Goal: Answer question/provide support

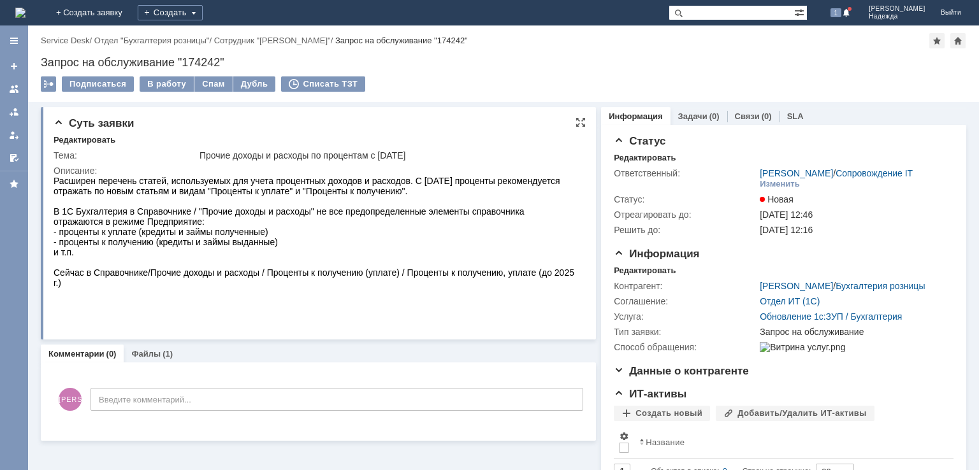
drag, startPoint x: 199, startPoint y: 156, endPoint x: 439, endPoint y: 152, distance: 240.3
click at [439, 152] on div "Прочие доходы и расходы по процентам с [DATE]" at bounding box center [388, 155] width 379 height 10
copy div "Прочие доходы и расходы по процентам с [DATE]"
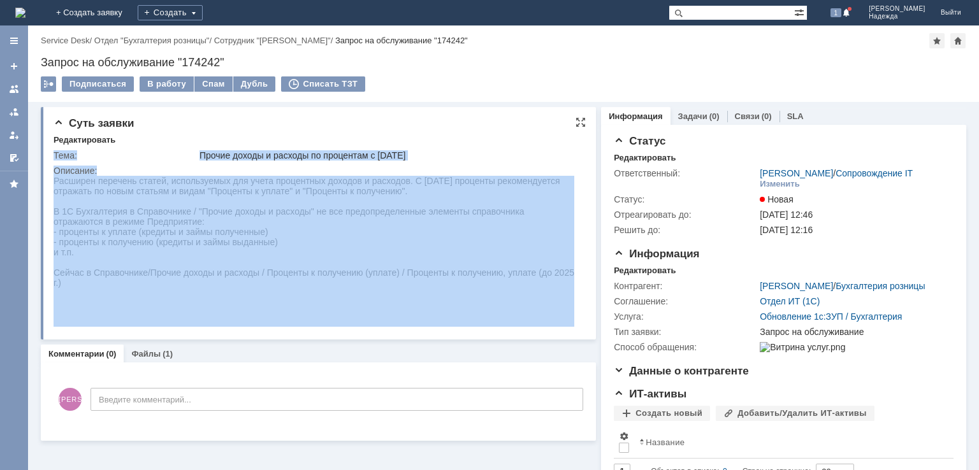
drag, startPoint x: 106, startPoint y: 357, endPoint x: 94, endPoint y: 206, distance: 151.5
click at [94, 203] on div at bounding box center [314, 201] width 521 height 10
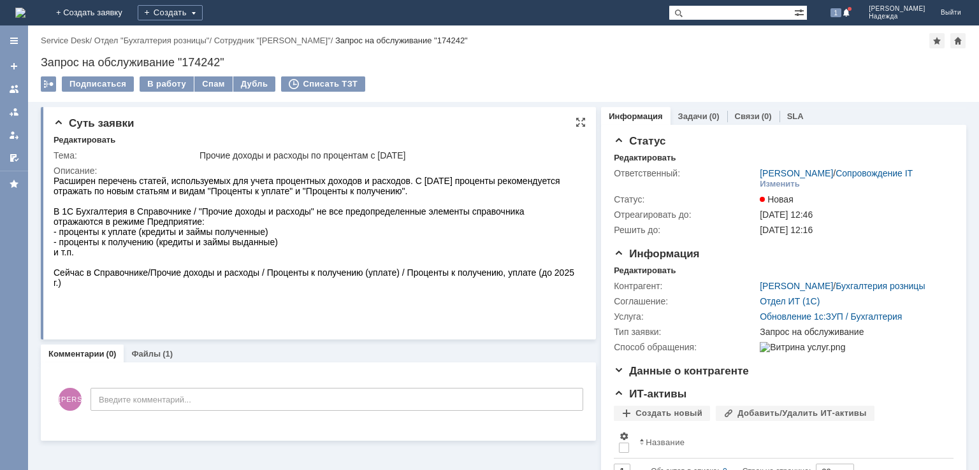
drag, startPoint x: 145, startPoint y: 297, endPoint x: 101, endPoint y: 359, distance: 75.9
click at [54, 184] on html "Расширен перечень статей, используемых для учета процентных доходов и расходов.…" at bounding box center [314, 242] width 521 height 133
copy body "Расширен перечень статей, используемых для учета процентных доходов и расходов.…"
drag, startPoint x: 742, startPoint y: 290, endPoint x: 814, endPoint y: 287, distance: 71.4
click at [814, 287] on tr "Контрагент: [PERSON_NAME] / Бухгалтерия розницы" at bounding box center [782, 285] width 336 height 15
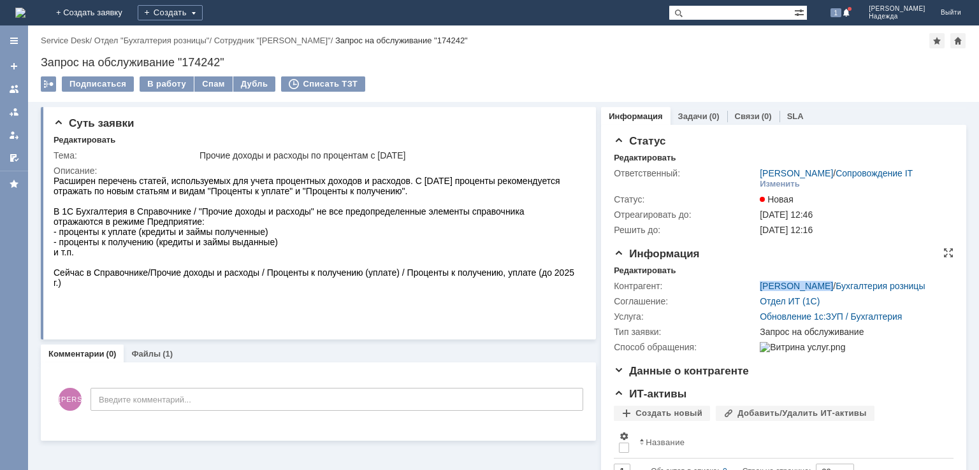
copy tr "[PERSON_NAME]"
click at [150, 88] on div "В работу" at bounding box center [167, 83] width 54 height 15
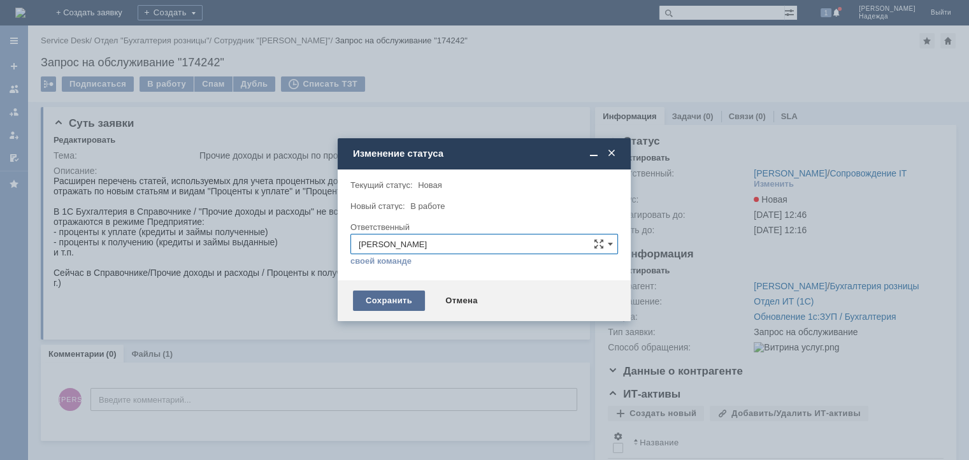
click at [398, 296] on div "Сохранить" at bounding box center [389, 301] width 72 height 20
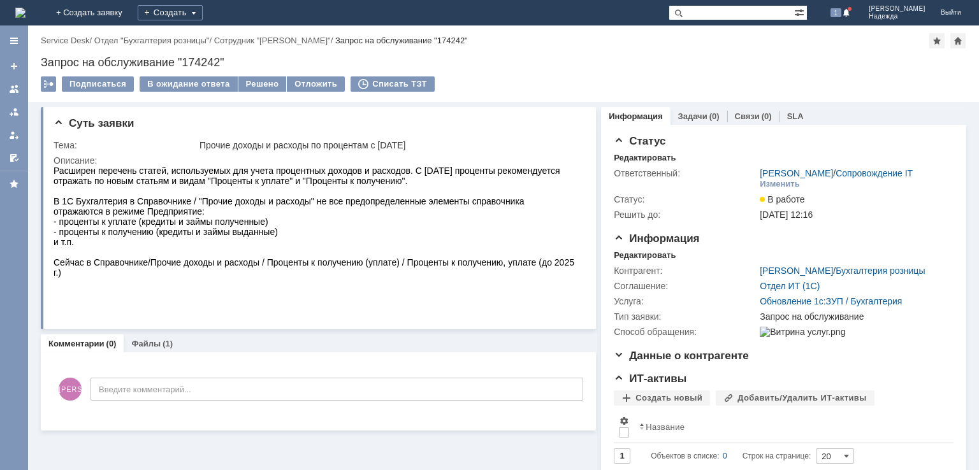
click at [157, 347] on link "Файлы" at bounding box center [145, 344] width 29 height 10
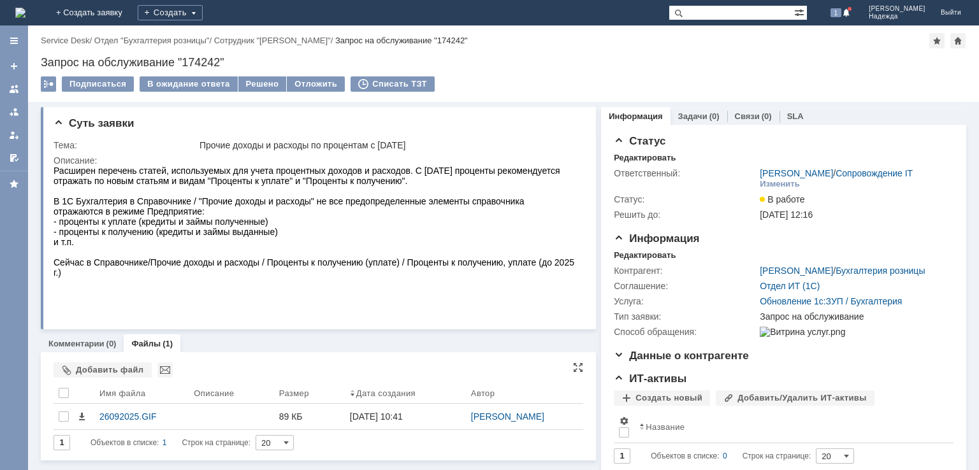
scroll to position [41, 0]
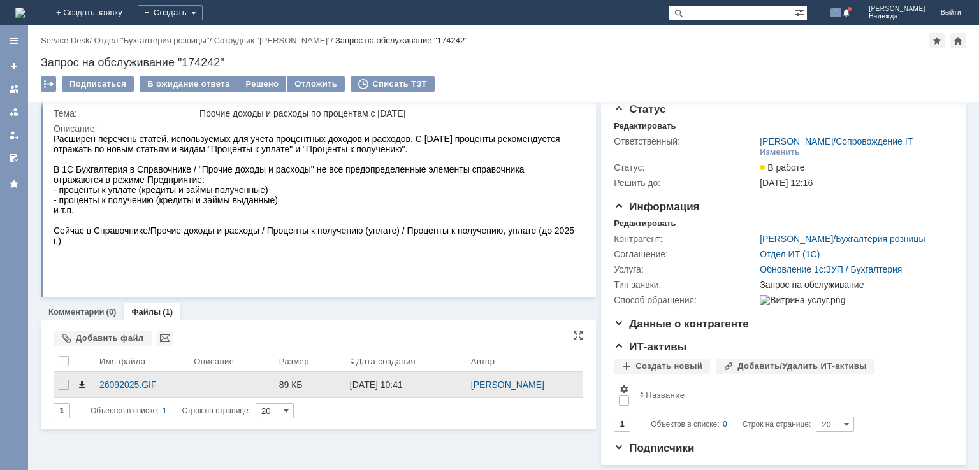
click at [81, 380] on span at bounding box center [81, 385] width 10 height 10
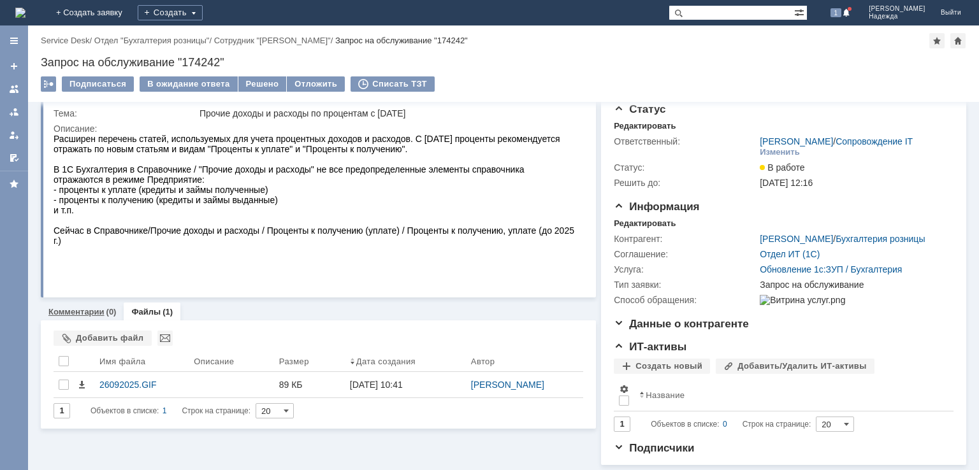
click at [74, 307] on link "Комментарии" at bounding box center [76, 312] width 56 height 10
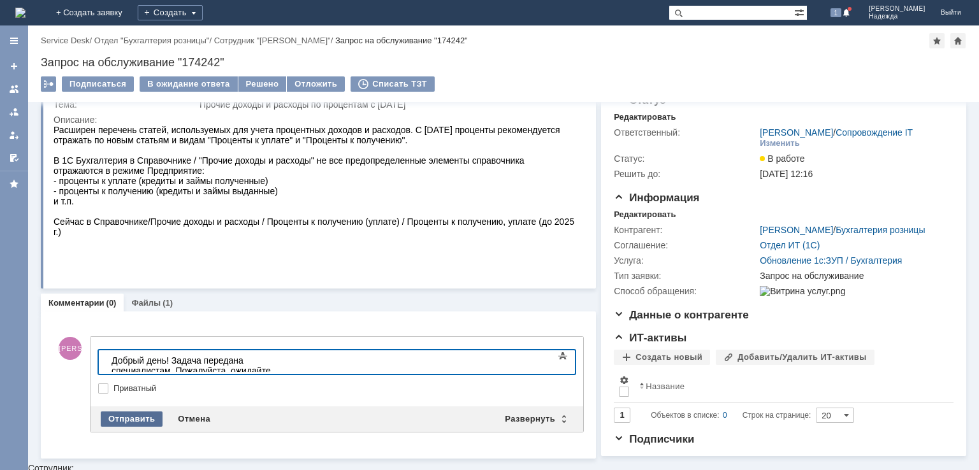
click at [135, 424] on div "Отправить" at bounding box center [132, 419] width 62 height 15
